Goal: Task Accomplishment & Management: Manage account settings

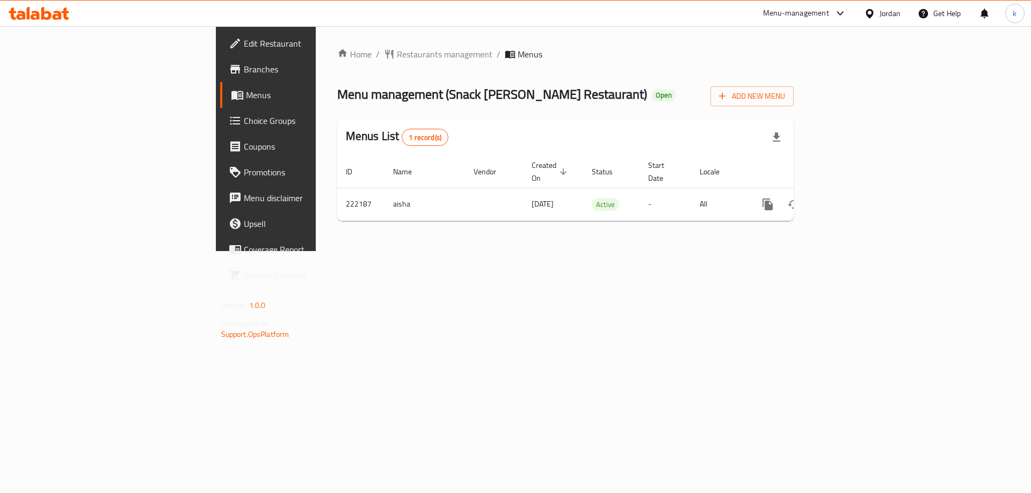
click at [244, 123] on span "Choice Groups" at bounding box center [312, 120] width 136 height 13
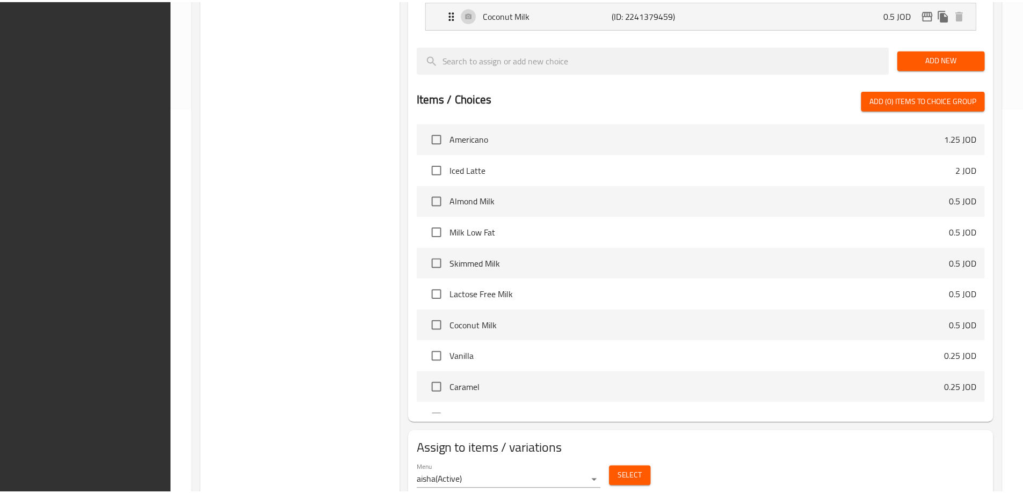
scroll to position [425, 0]
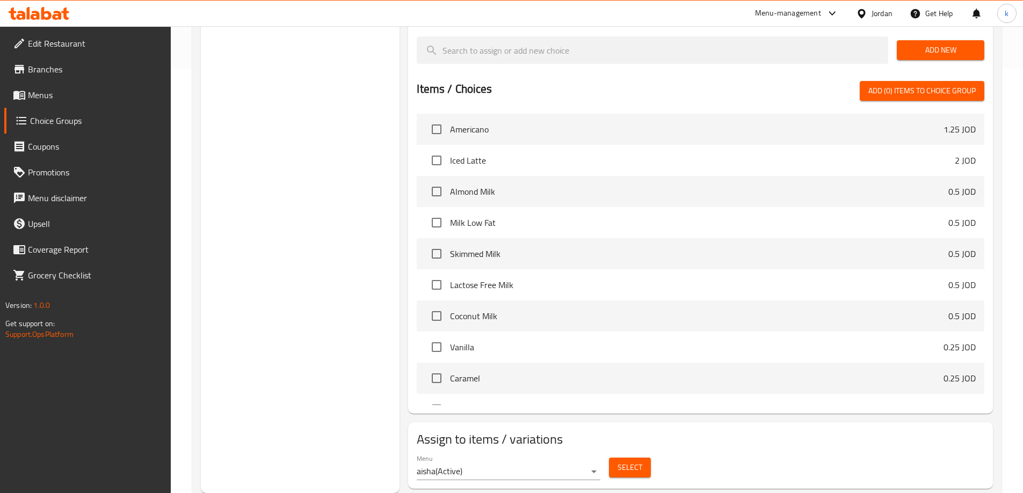
click at [783, 431] on h2 "Assign to items / variations" at bounding box center [700, 439] width 567 height 17
click at [804, 450] on div "Menu aisha ( Active ) Select" at bounding box center [700, 467] width 576 height 34
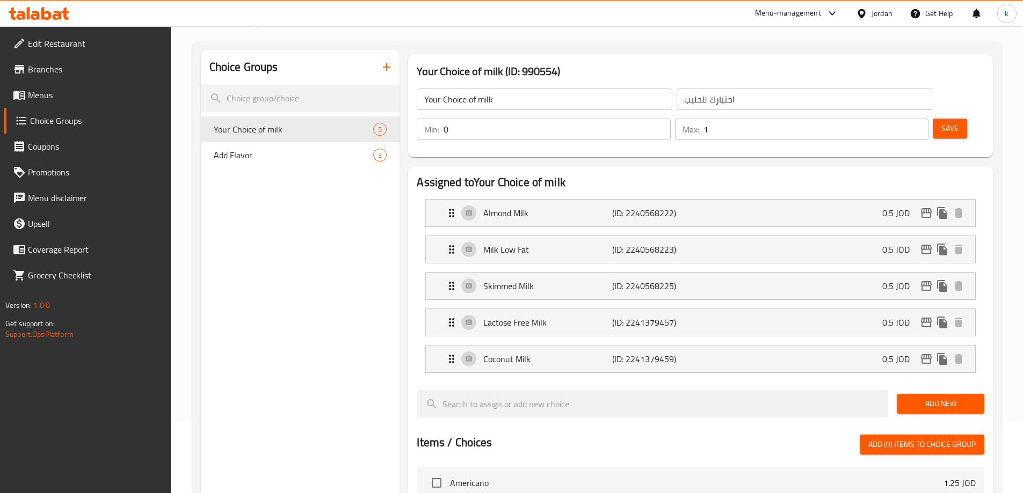
scroll to position [0, 0]
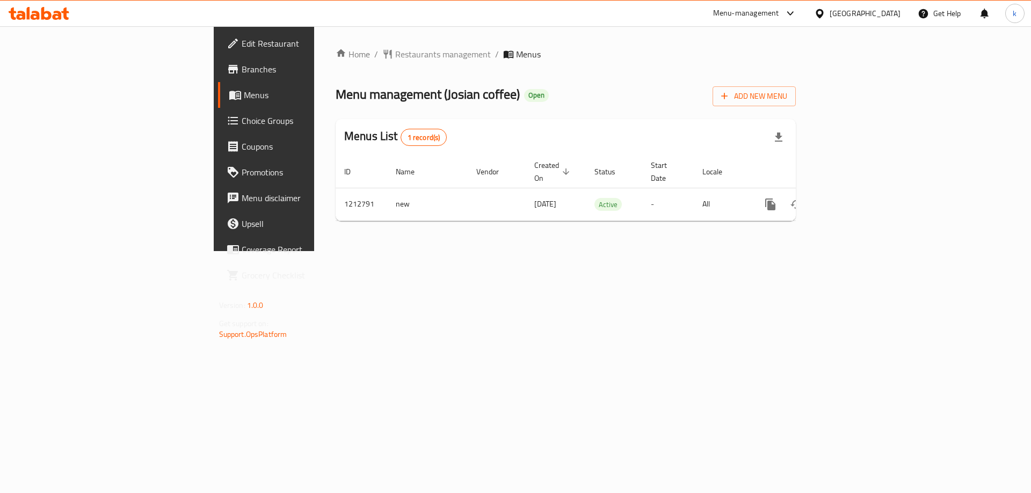
click at [242, 120] on span "Choice Groups" at bounding box center [310, 120] width 136 height 13
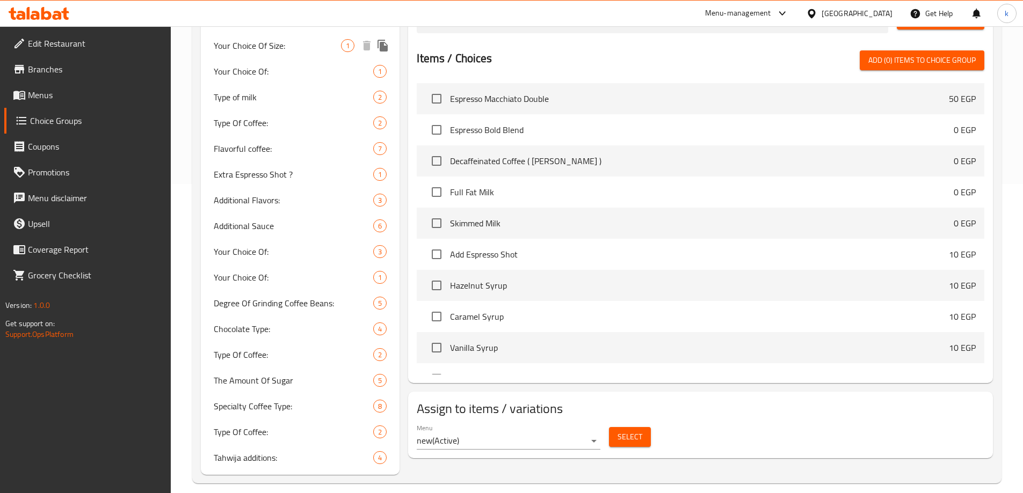
scroll to position [321, 0]
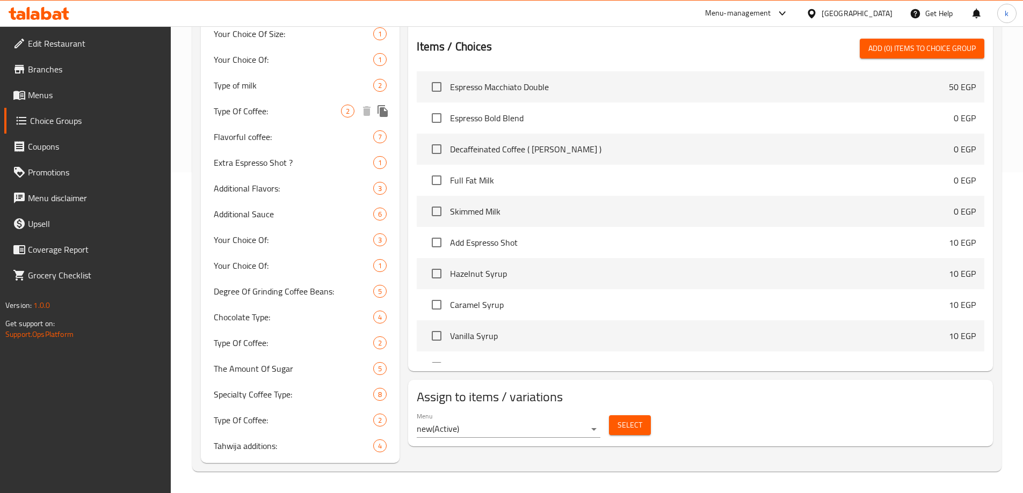
click at [259, 105] on span "Type Of Coffee:" at bounding box center [278, 111] width 128 height 13
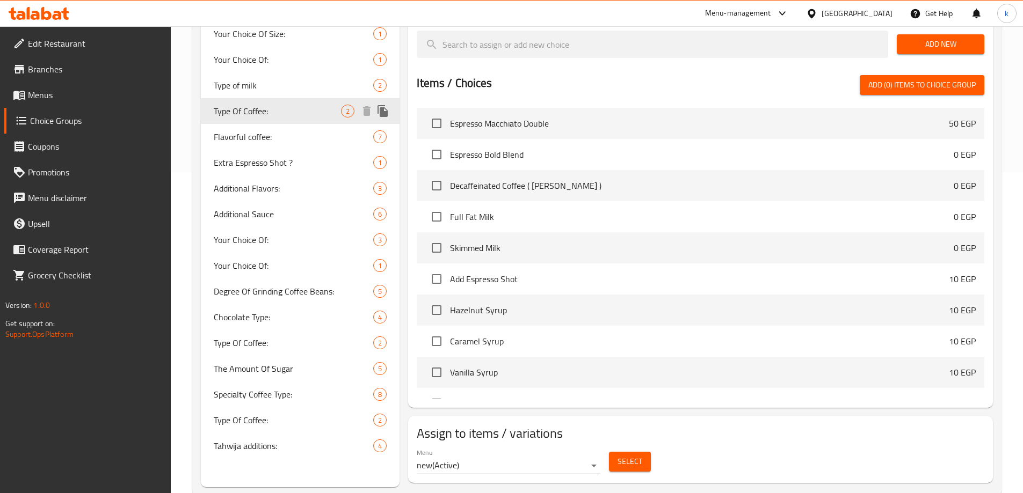
type input "Type Of Coffee:"
type input "نوع القهوة:"
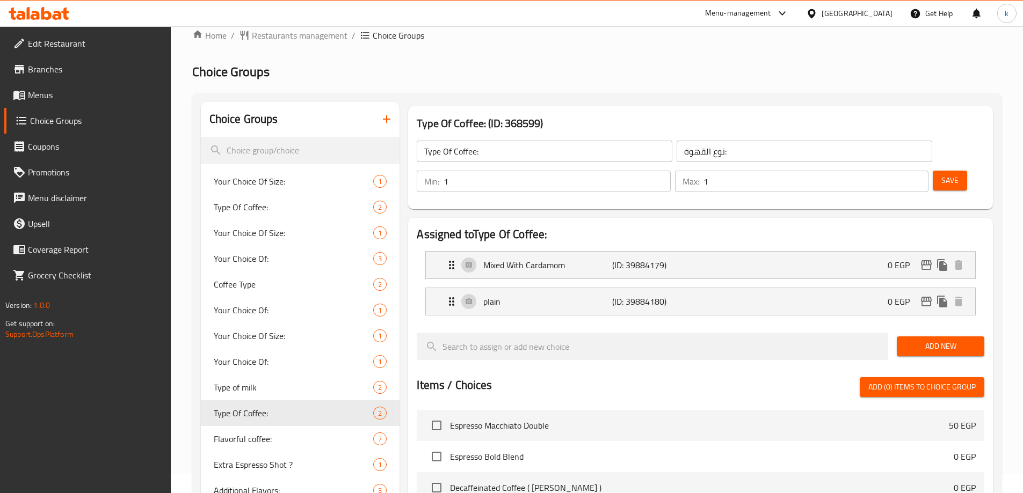
scroll to position [0, 0]
